Goal: Navigation & Orientation: Find specific page/section

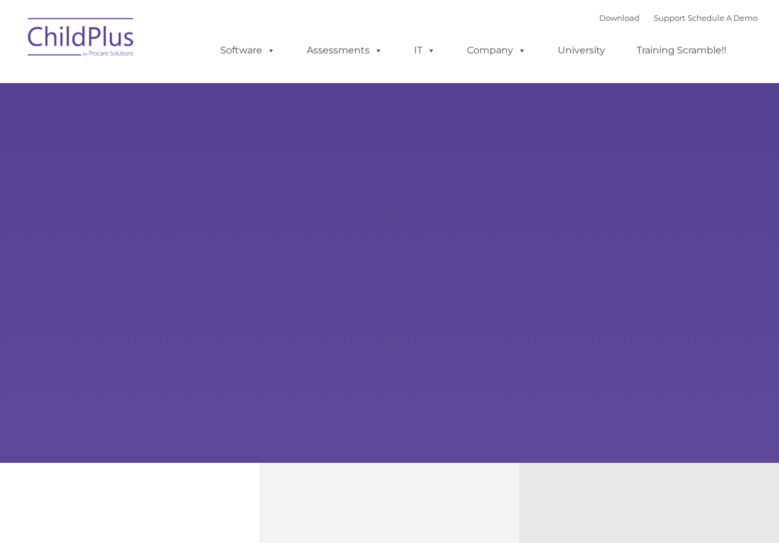
type input ""
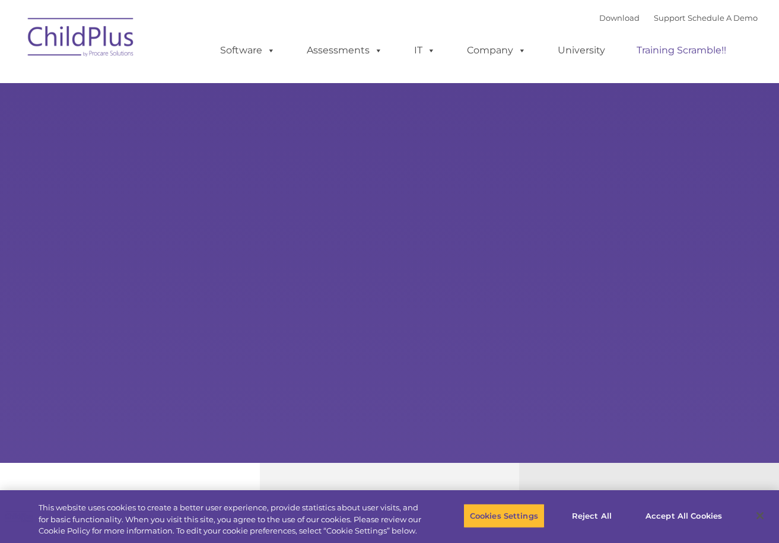
select select "MEDIUM"
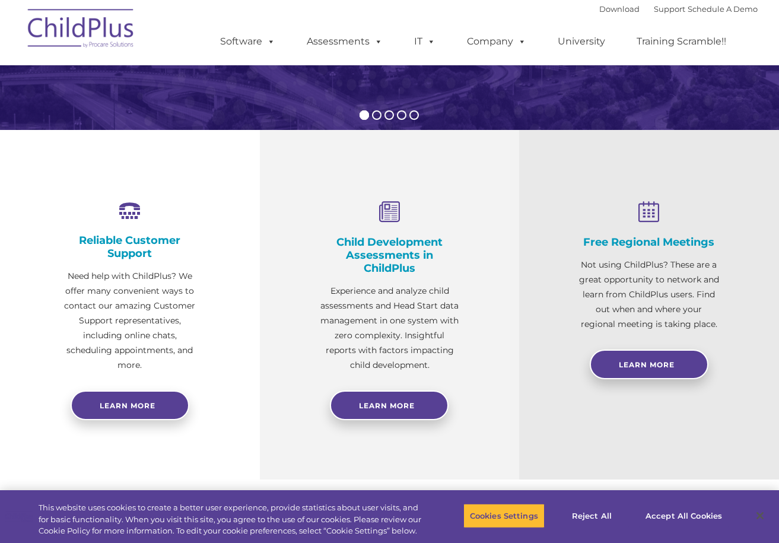
scroll to position [338, 0]
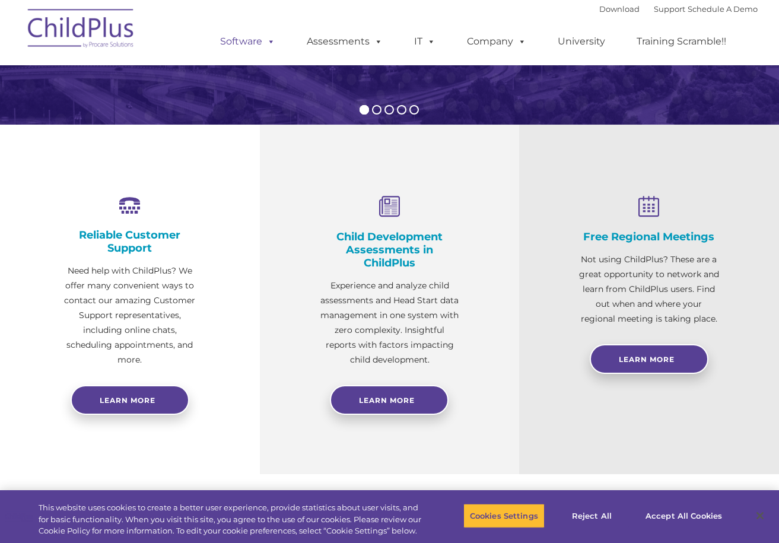
click at [268, 46] on span at bounding box center [268, 41] width 13 height 11
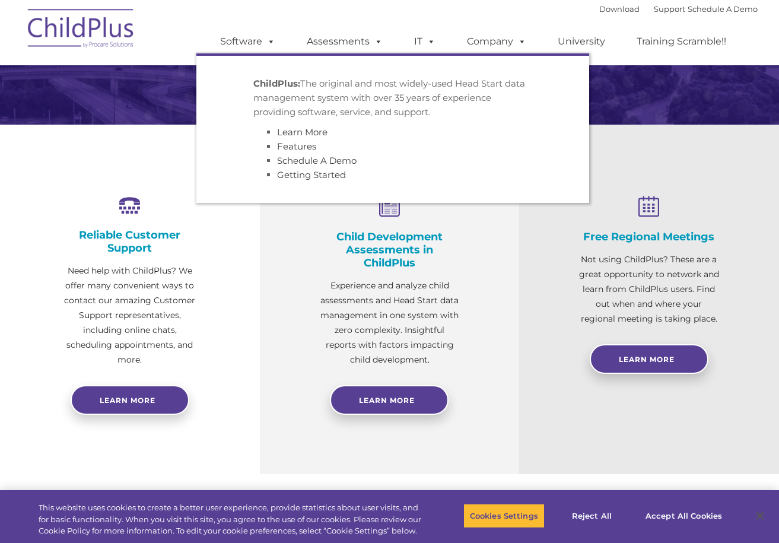
click at [286, 87] on strong "ChildPlus:" at bounding box center [276, 83] width 47 height 11
click at [255, 43] on link "Software" at bounding box center [247, 42] width 79 height 24
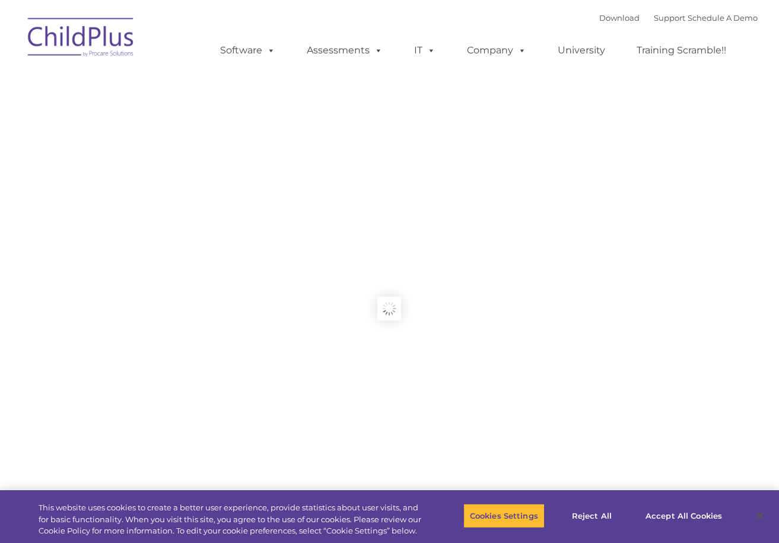
type input ""
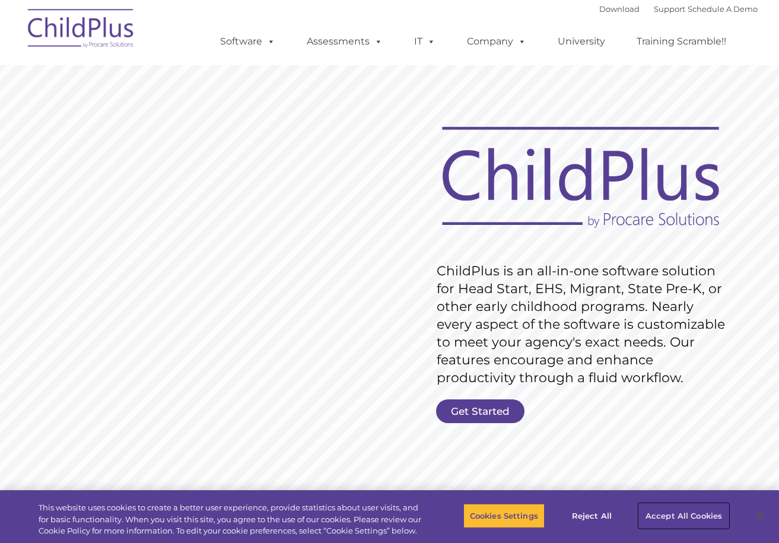
click at [670, 517] on button "Accept All Cookies" at bounding box center [684, 515] width 90 height 25
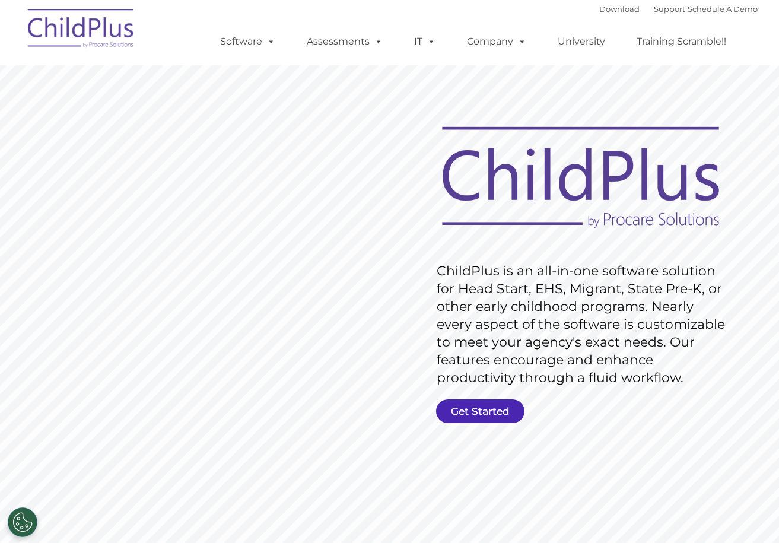
click at [472, 414] on link "Get Started" at bounding box center [480, 411] width 88 height 24
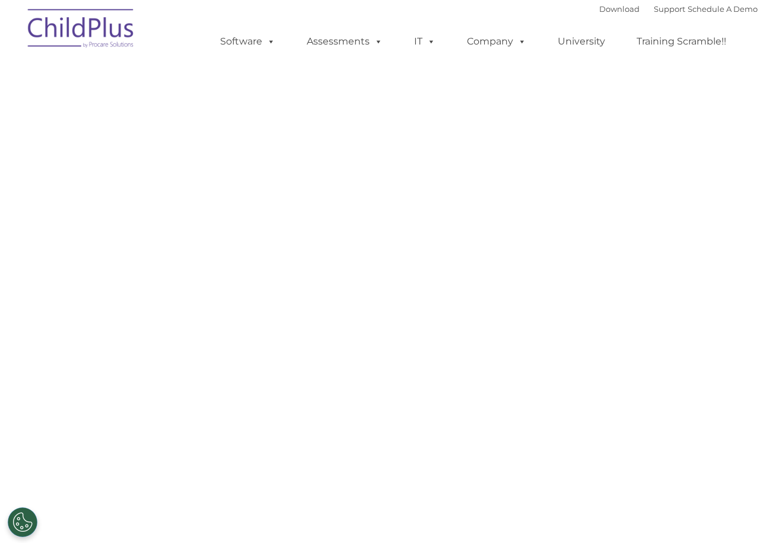
select select "MEDIUM"
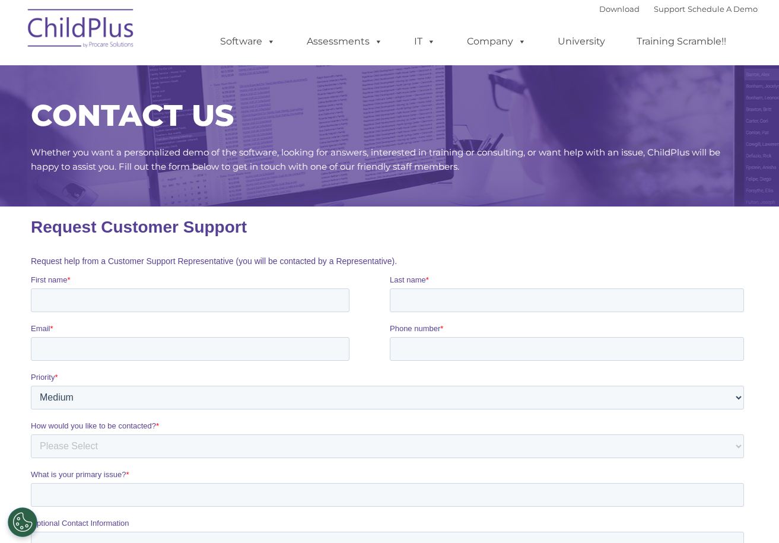
click at [599, 14] on div "Download Support | Schedule A Demo " at bounding box center [678, 9] width 158 height 18
click at [599, 9] on link "Download" at bounding box center [619, 8] width 40 height 9
